Goal: Information Seeking & Learning: Learn about a topic

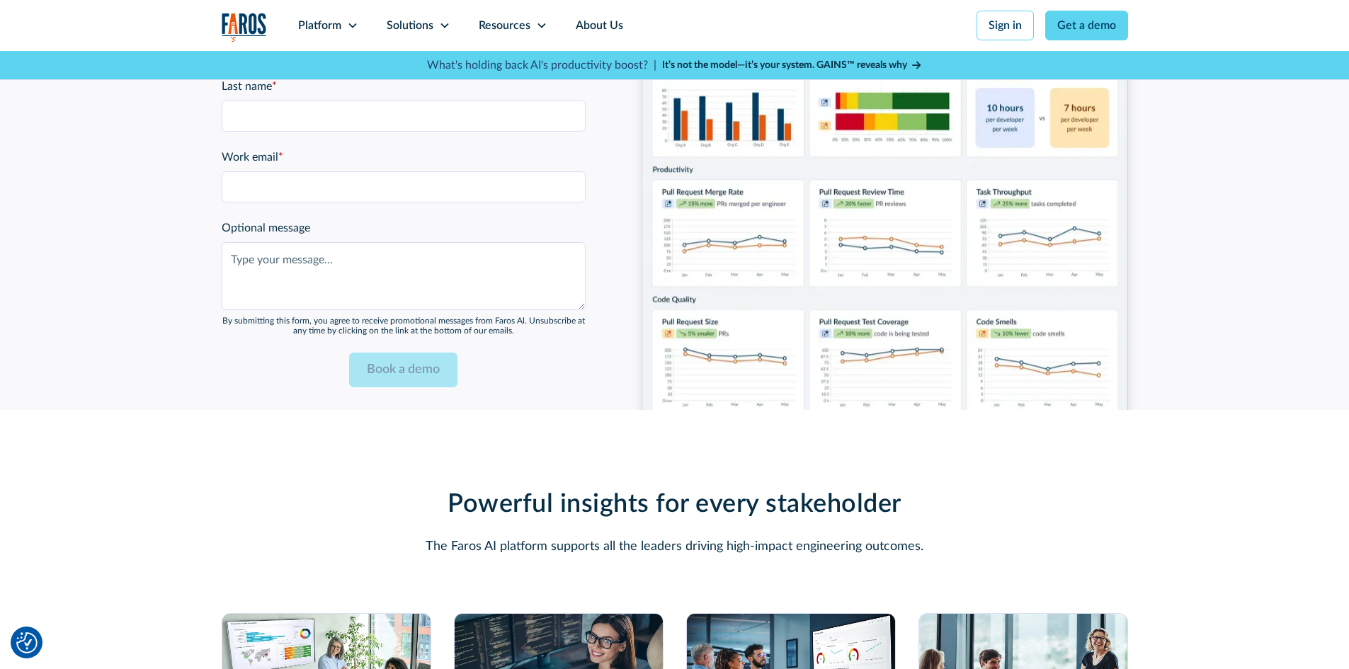
scroll to position [3823, 0]
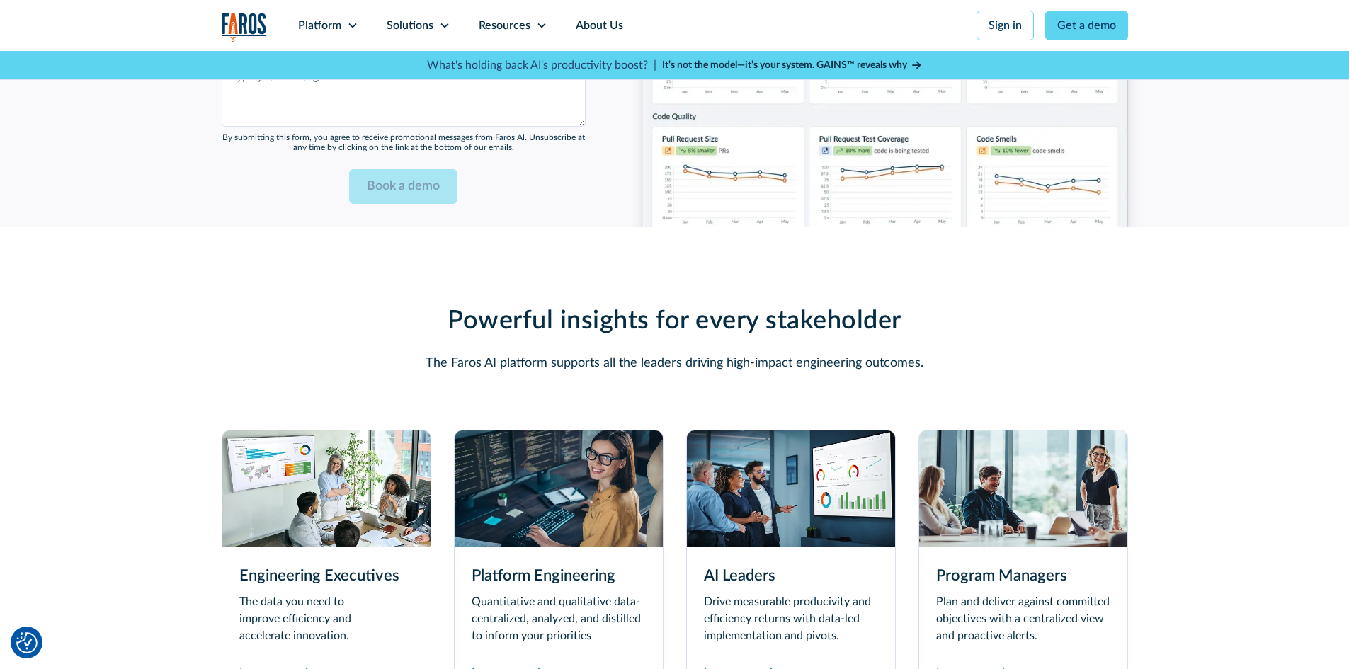
click at [495, 435] on img at bounding box center [559, 488] width 208 height 117
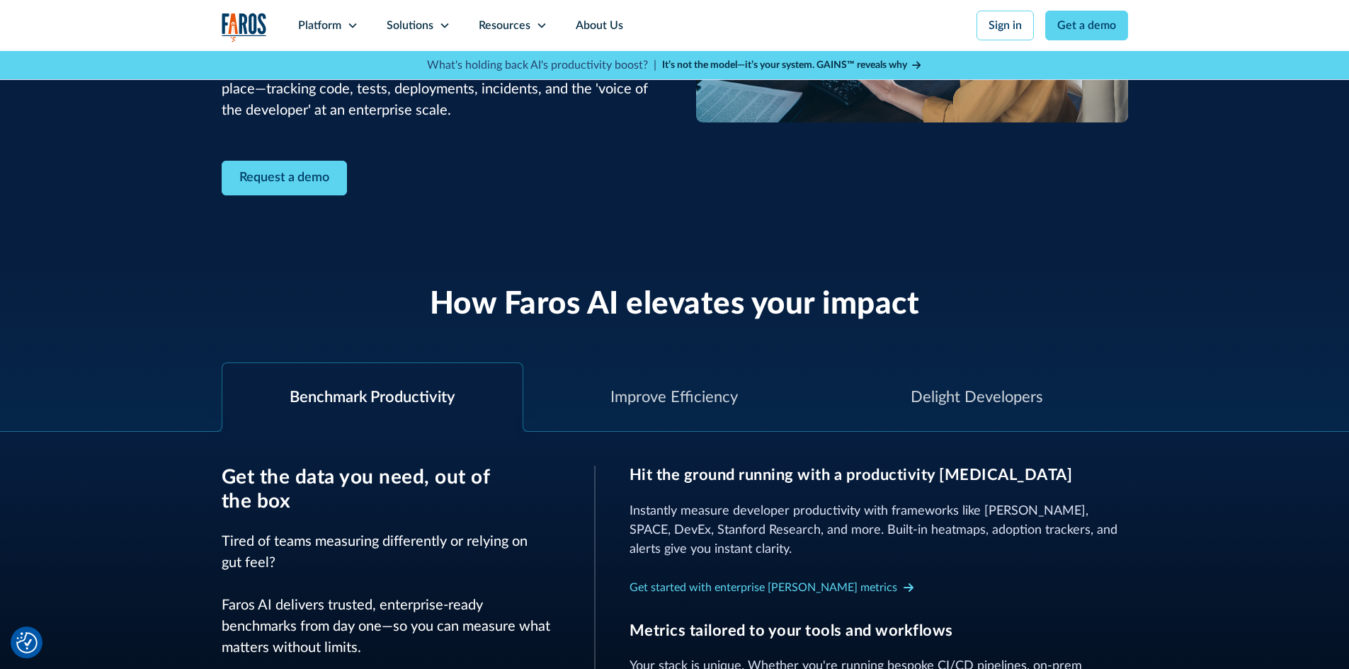
scroll to position [354, 0]
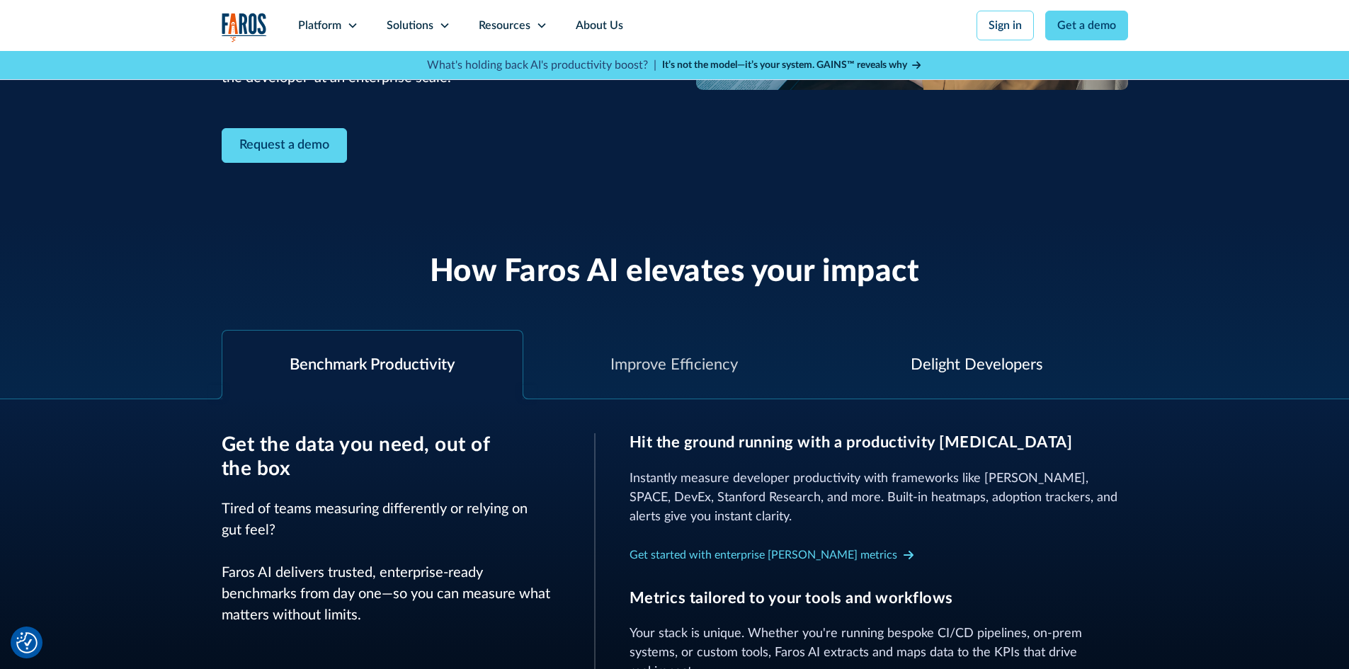
click at [971, 365] on div "Delight Developers" at bounding box center [977, 364] width 132 height 23
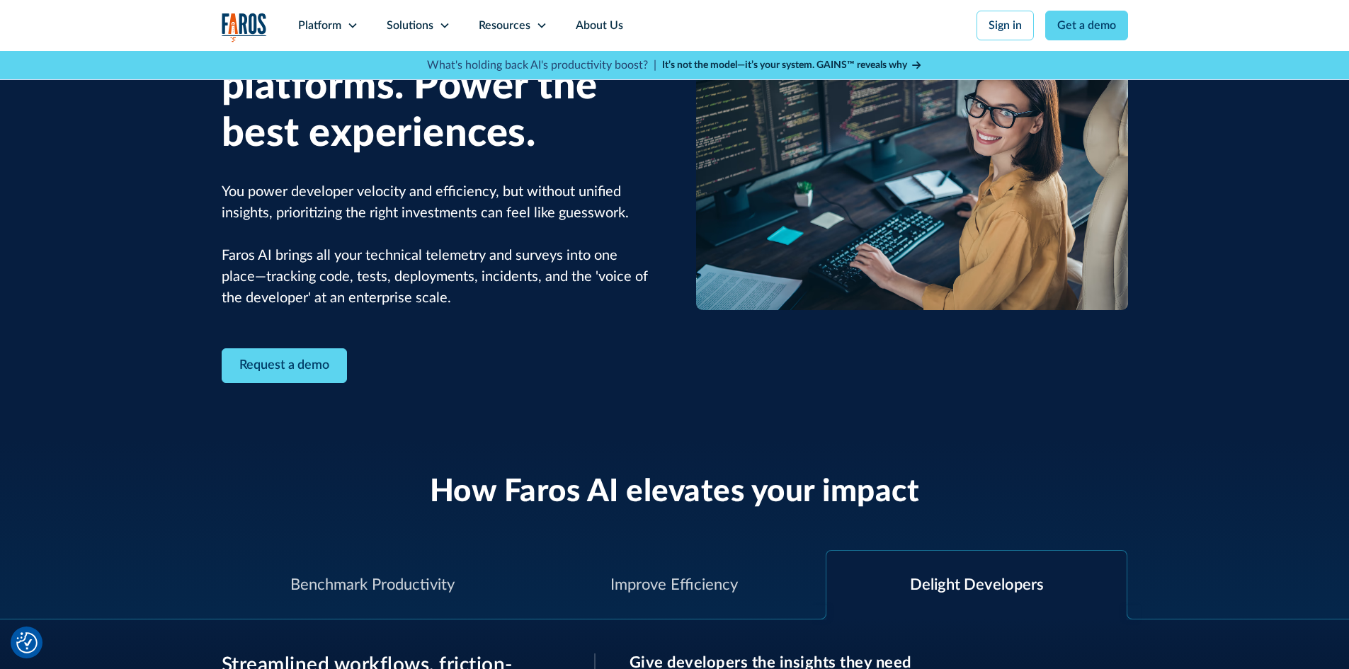
scroll to position [283, 0]
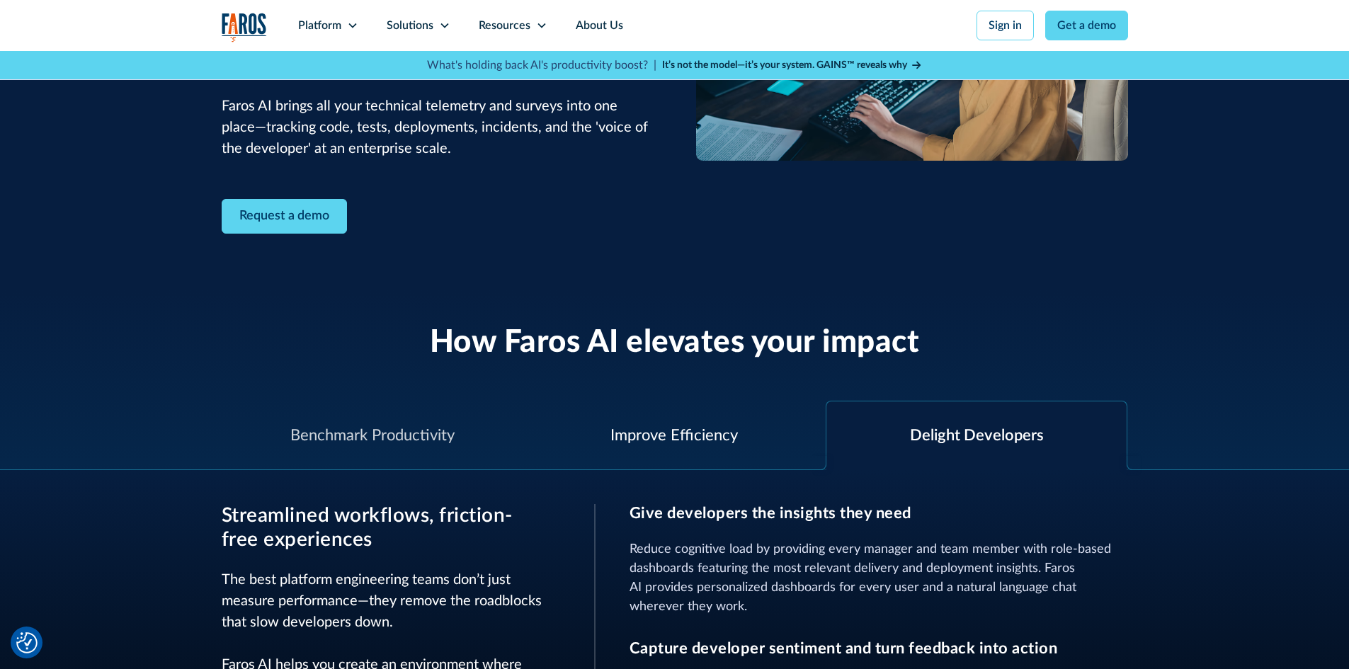
click at [760, 453] on div "Improve Efficiency" at bounding box center [674, 435] width 302 height 69
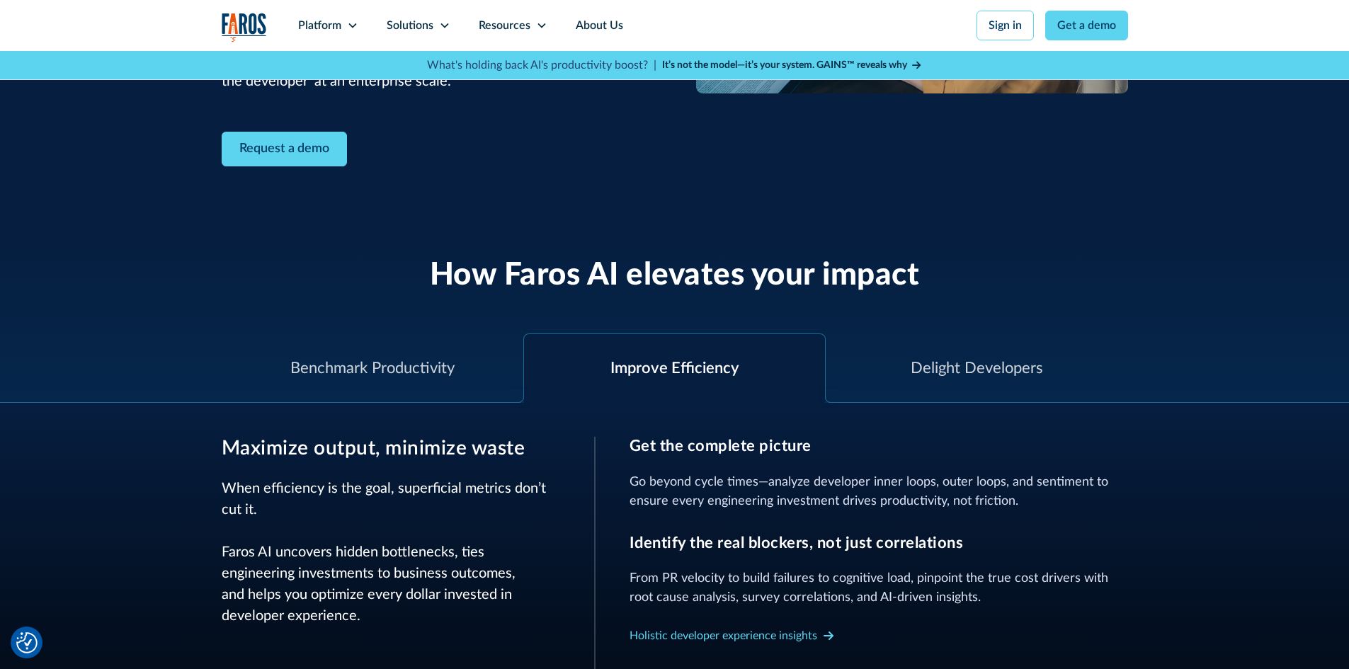
scroll to position [354, 0]
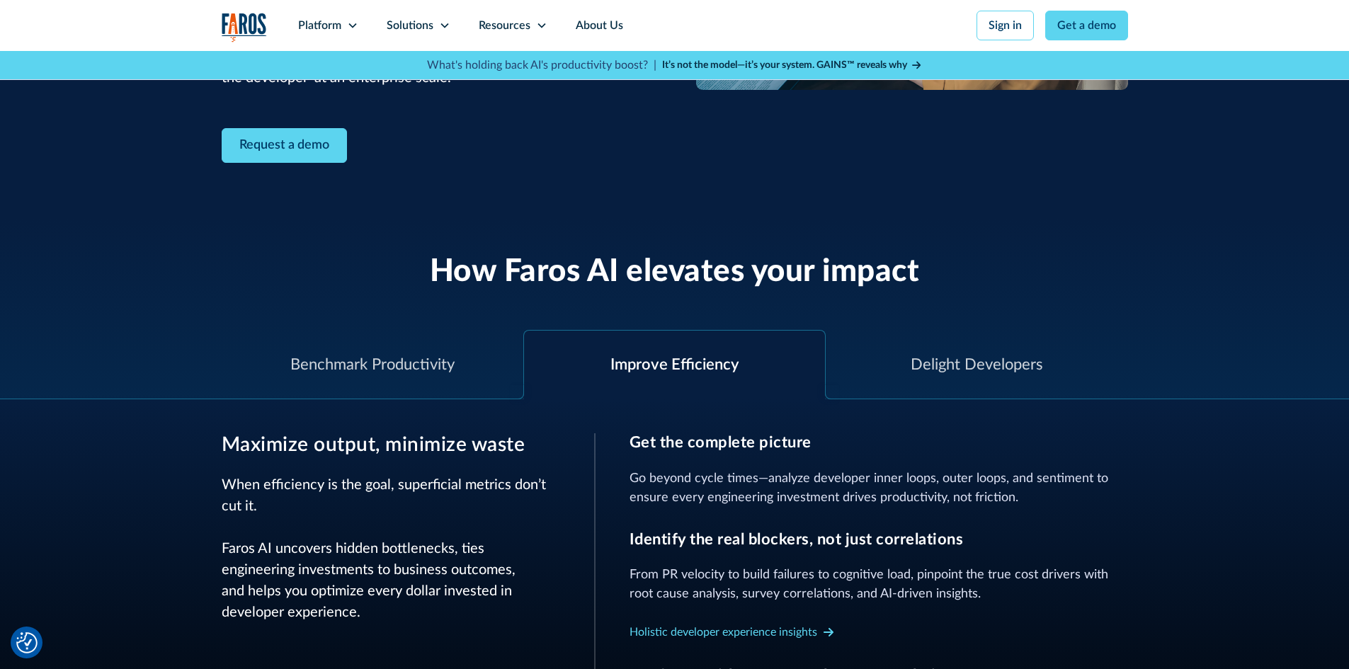
click at [518, 392] on div at bounding box center [517, 392] width 14 height 14
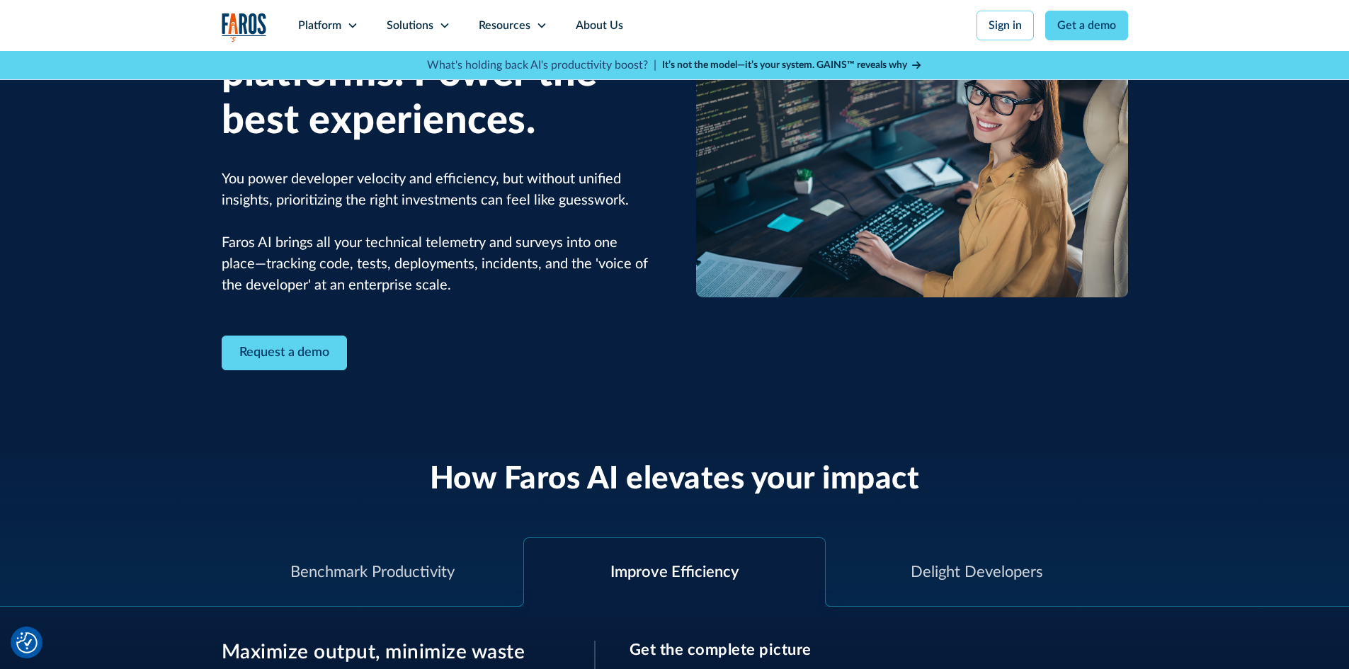
scroll to position [283, 0]
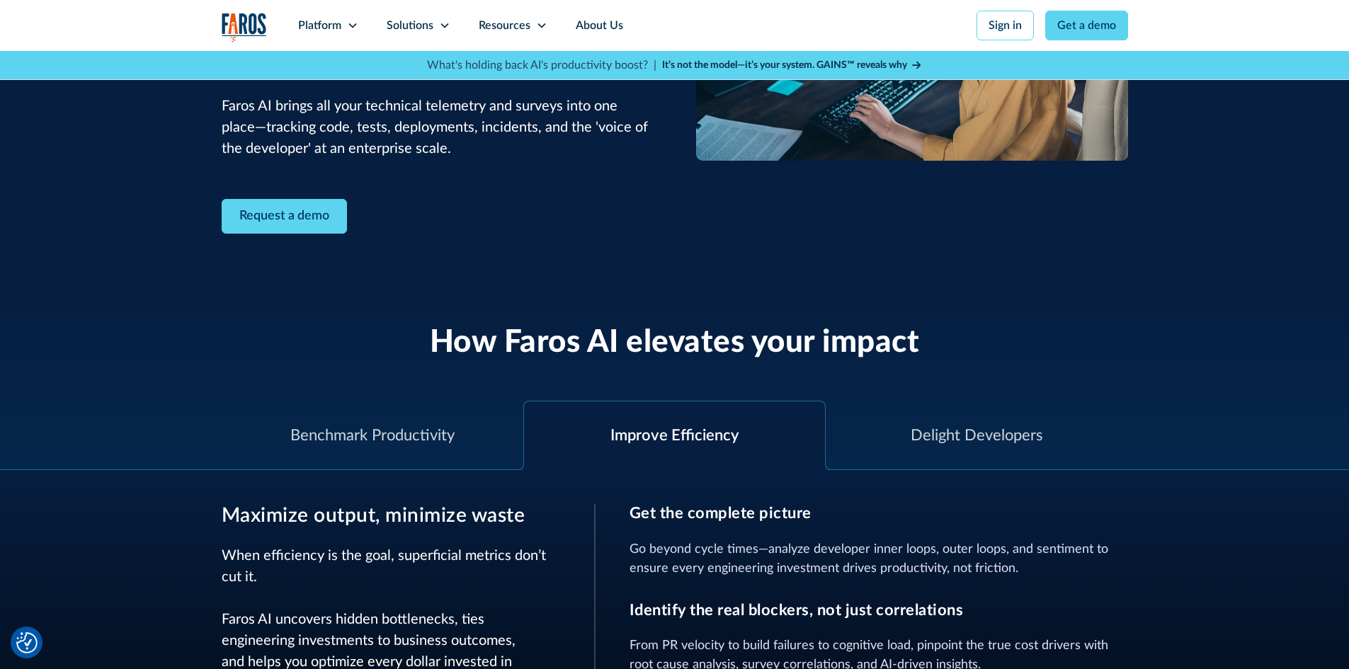
click at [654, 446] on div "Improve Efficiency" at bounding box center [674, 435] width 128 height 23
click at [26, 642] on img "Cookie Settings" at bounding box center [26, 642] width 21 height 21
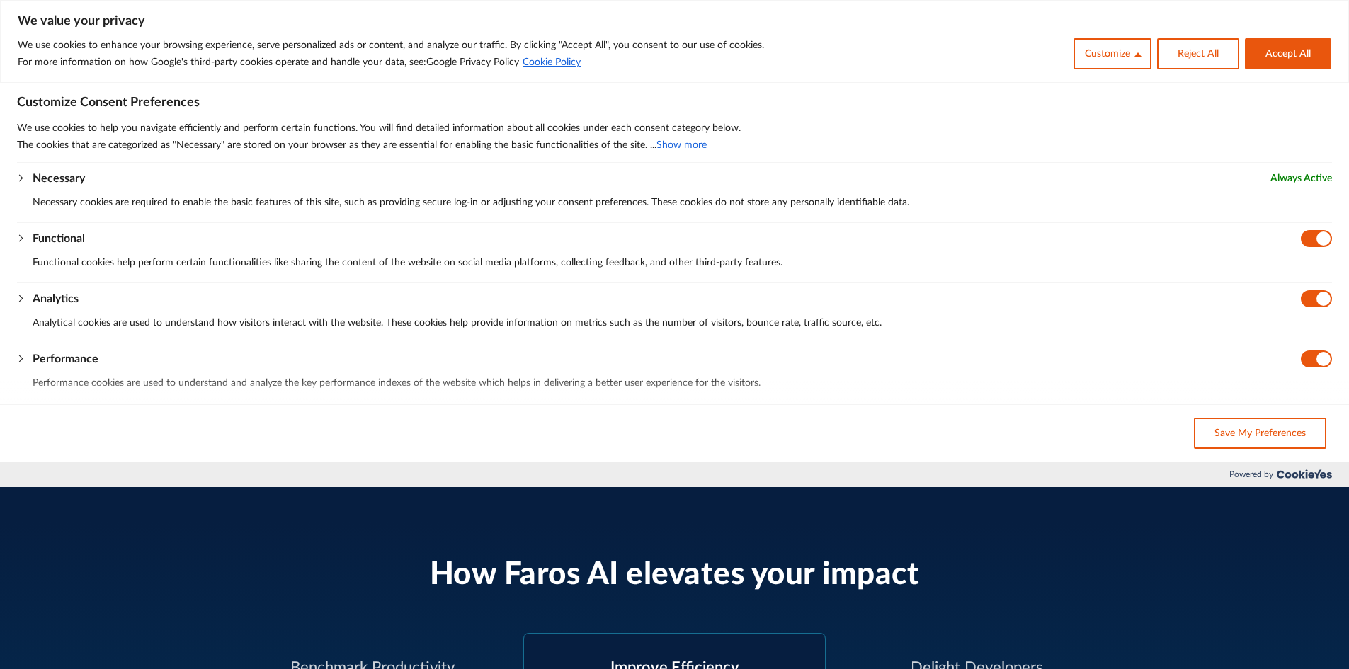
scroll to position [0, 0]
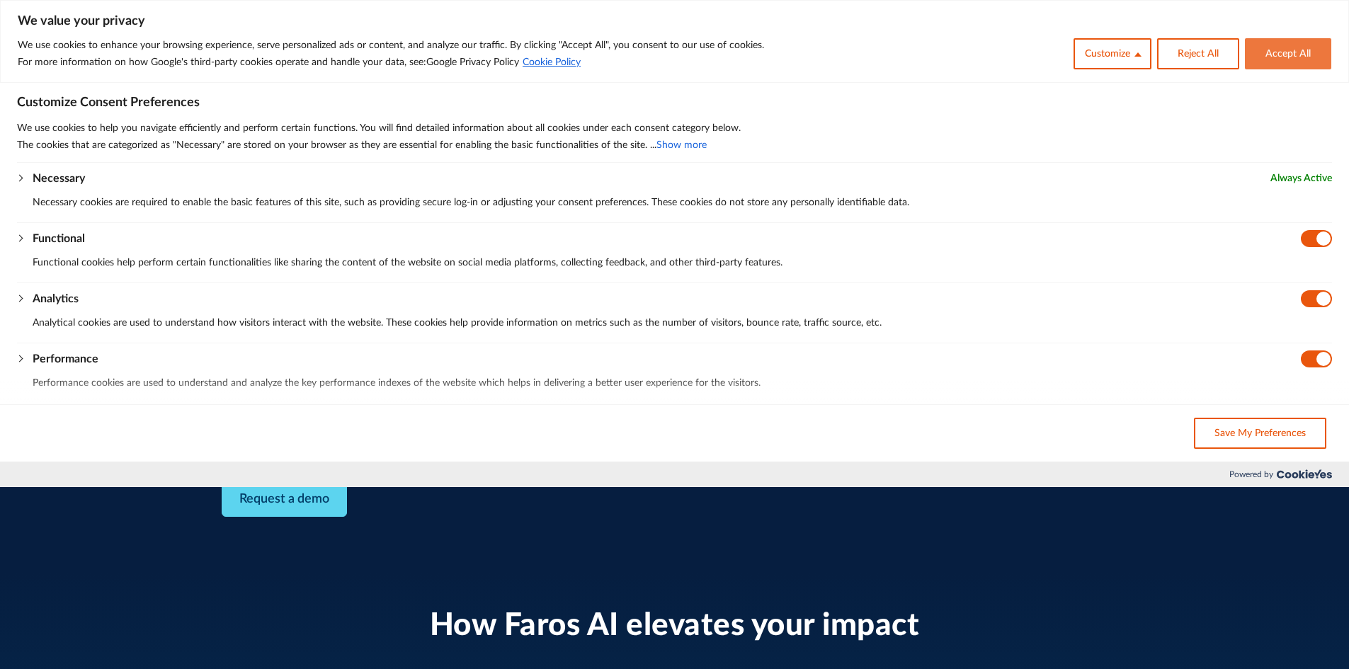
click at [1294, 45] on button "Accept All" at bounding box center [1288, 53] width 86 height 31
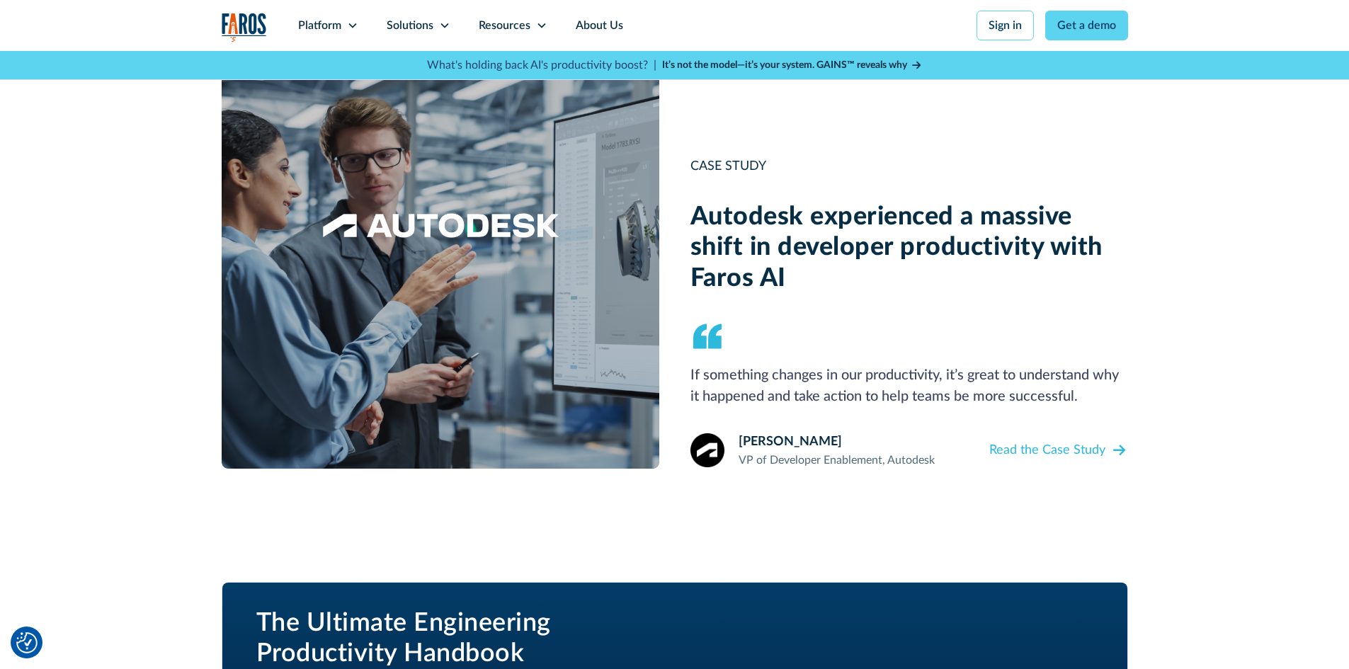
scroll to position [1274, 0]
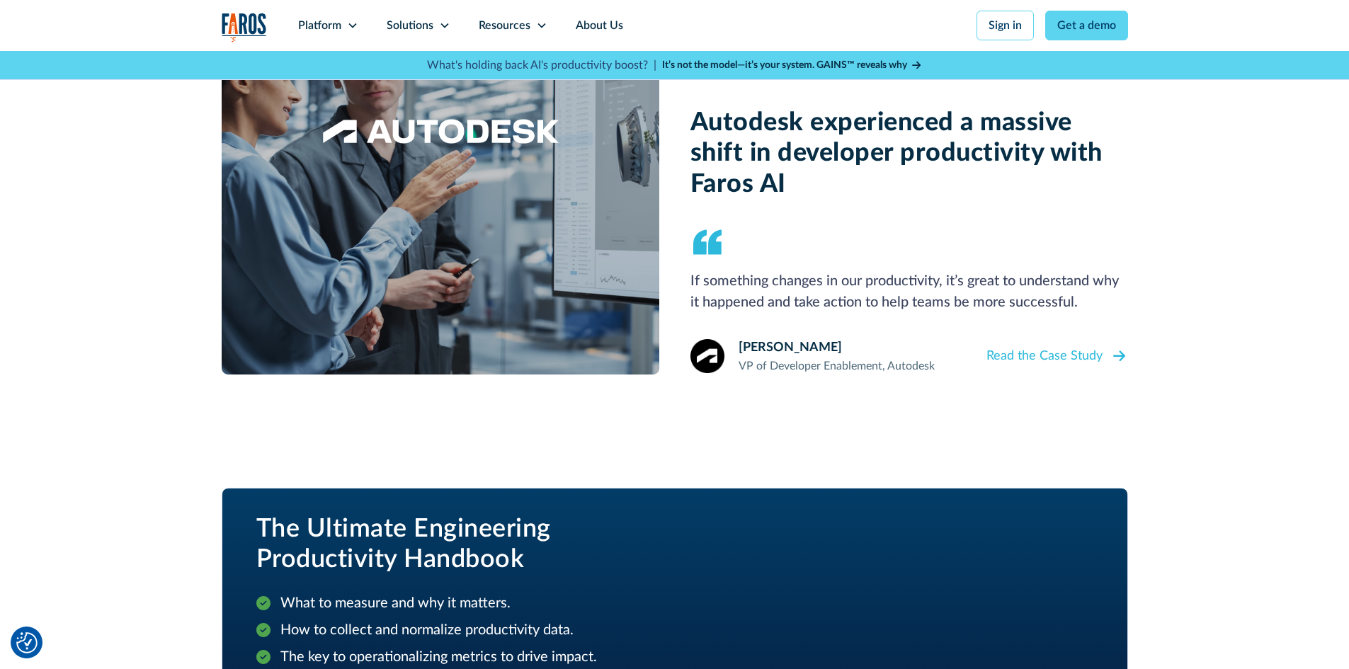
click at [1061, 363] on div "Read the Case Study" at bounding box center [1044, 356] width 116 height 19
